Goal: Check status: Check status

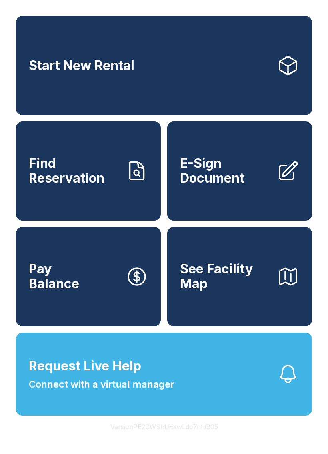
click at [115, 181] on span "Find Reservation" at bounding box center [74, 170] width 90 height 29
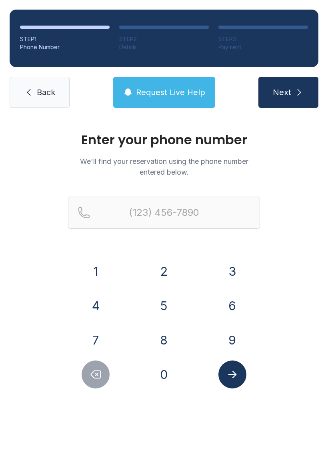
click at [43, 80] on link "Back" at bounding box center [40, 92] width 60 height 31
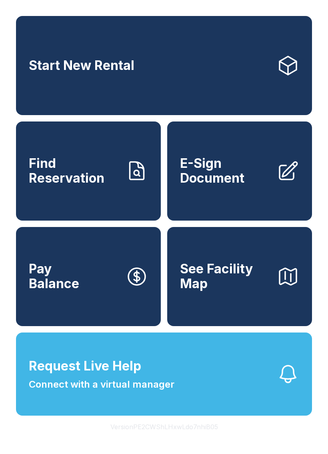
click at [86, 392] on span "Connect with a virtual manager" at bounding box center [101, 384] width 145 height 14
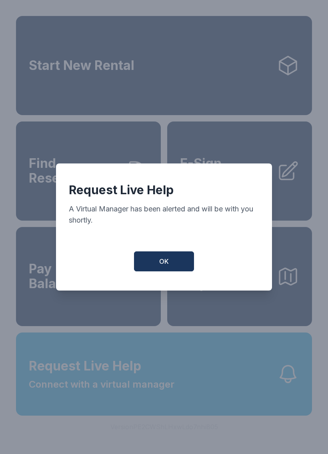
click at [164, 266] on span "OK" at bounding box center [164, 262] width 10 height 10
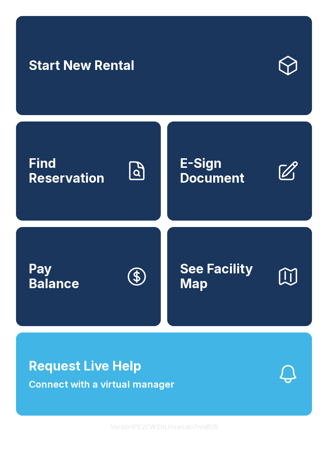
click at [89, 185] on span "Find Reservation" at bounding box center [74, 170] width 90 height 29
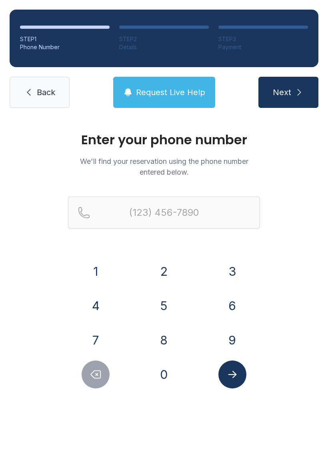
click at [220, 308] on button "6" at bounding box center [232, 306] width 28 height 28
click at [109, 329] on div "7" at bounding box center [96, 340] width 56 height 28
click at [163, 342] on button "8" at bounding box center [164, 340] width 28 height 28
click at [235, 306] on button "6" at bounding box center [232, 306] width 28 height 28
click at [93, 376] on icon "Delete number" at bounding box center [96, 375] width 10 height 8
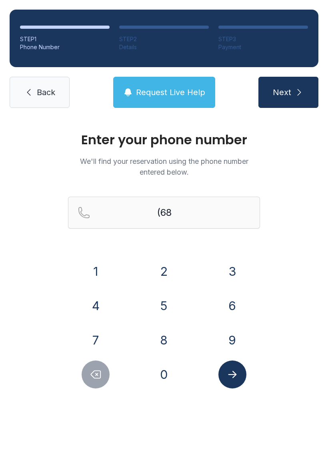
click at [93, 376] on icon "Delete number" at bounding box center [96, 375] width 10 height 8
click at [103, 340] on button "7" at bounding box center [96, 340] width 28 height 28
click at [174, 336] on button "8" at bounding box center [164, 340] width 28 height 28
click at [232, 301] on button "6" at bounding box center [232, 306] width 28 height 28
click at [168, 270] on button "2" at bounding box center [164, 271] width 28 height 28
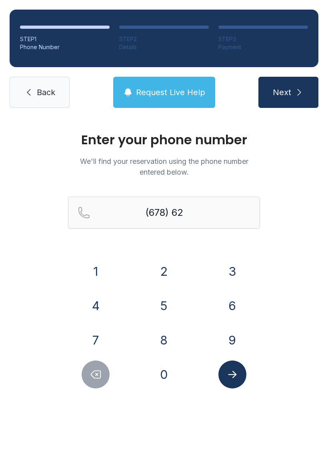
click at [168, 269] on button "2" at bounding box center [164, 271] width 28 height 28
click at [165, 307] on button "5" at bounding box center [164, 306] width 28 height 28
click at [164, 370] on button "0" at bounding box center [164, 374] width 28 height 28
click at [237, 270] on button "3" at bounding box center [232, 271] width 28 height 28
click at [233, 263] on button "3" at bounding box center [232, 271] width 28 height 28
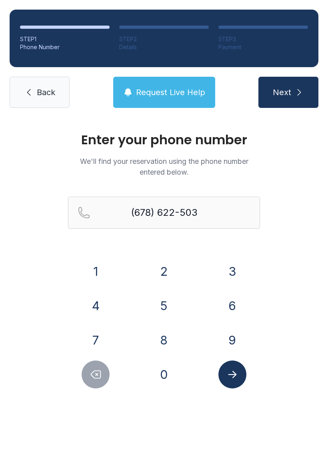
type input "[PHONE_NUMBER]"
click at [230, 378] on icon "Submit lookup form" at bounding box center [232, 374] width 12 height 12
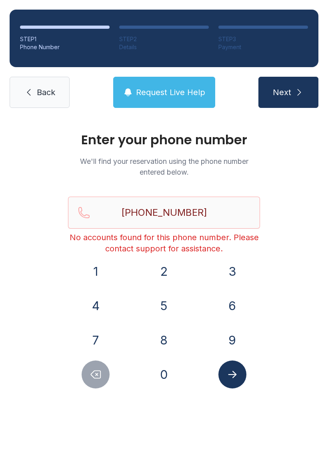
click at [34, 79] on link "Back" at bounding box center [40, 92] width 60 height 31
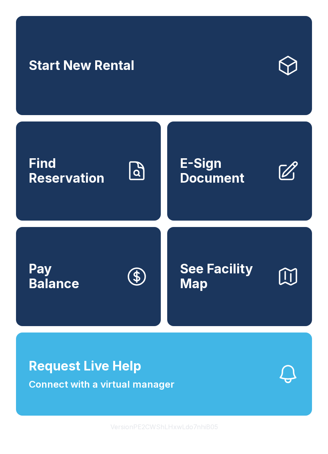
click at [167, 384] on span "Request Live Help Connect with a virtual manager" at bounding box center [101, 373] width 145 height 35
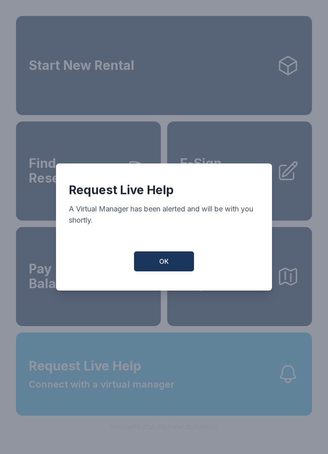
click at [159, 263] on button "OK" at bounding box center [164, 261] width 60 height 20
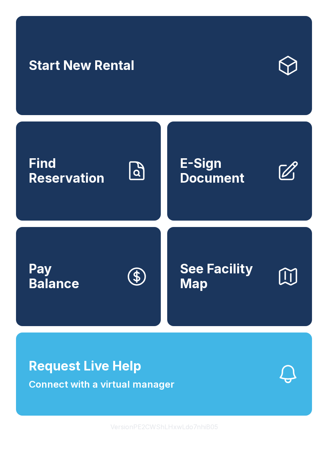
click at [158, 263] on button "OK" at bounding box center [163, 259] width 57 height 19
